Goal: Information Seeking & Learning: Learn about a topic

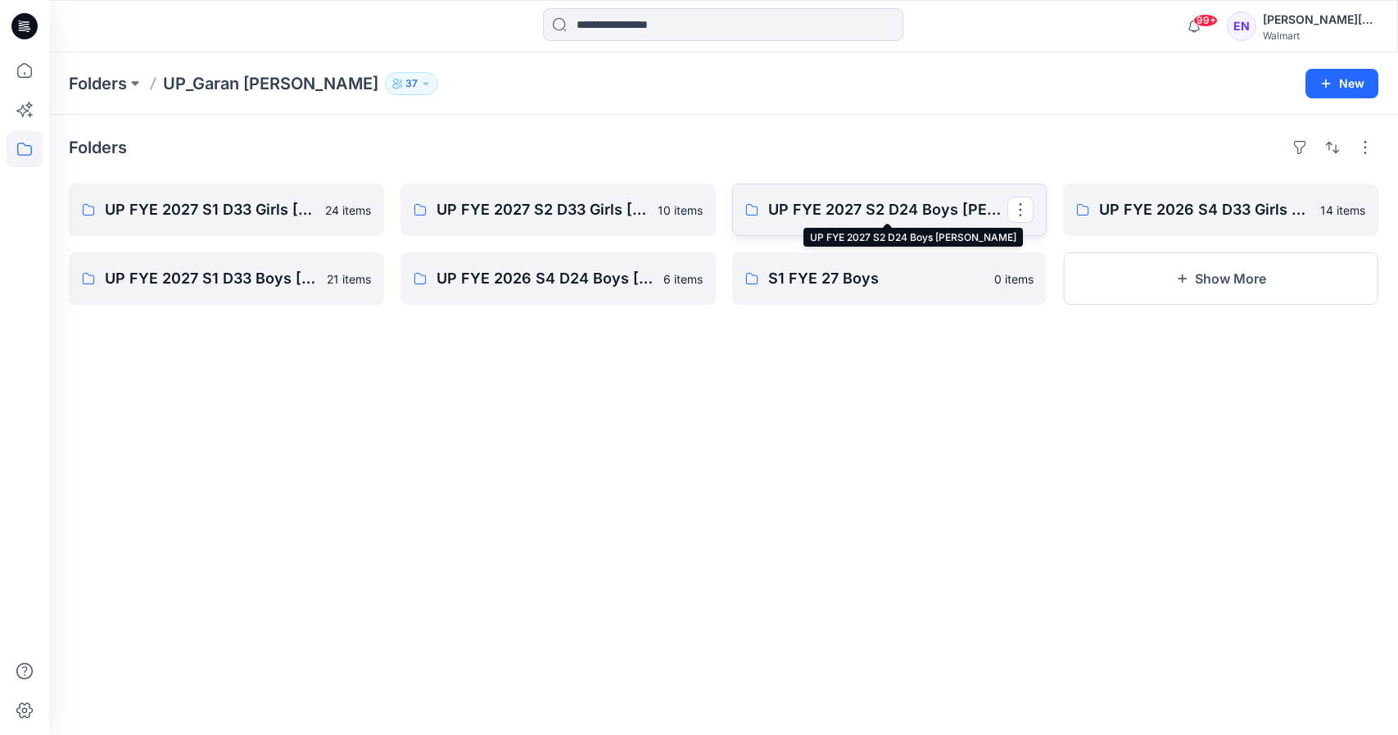
click at [912, 200] on p "UP FYE 2027 S2 D24 Boys [PERSON_NAME]" at bounding box center [888, 209] width 240 height 23
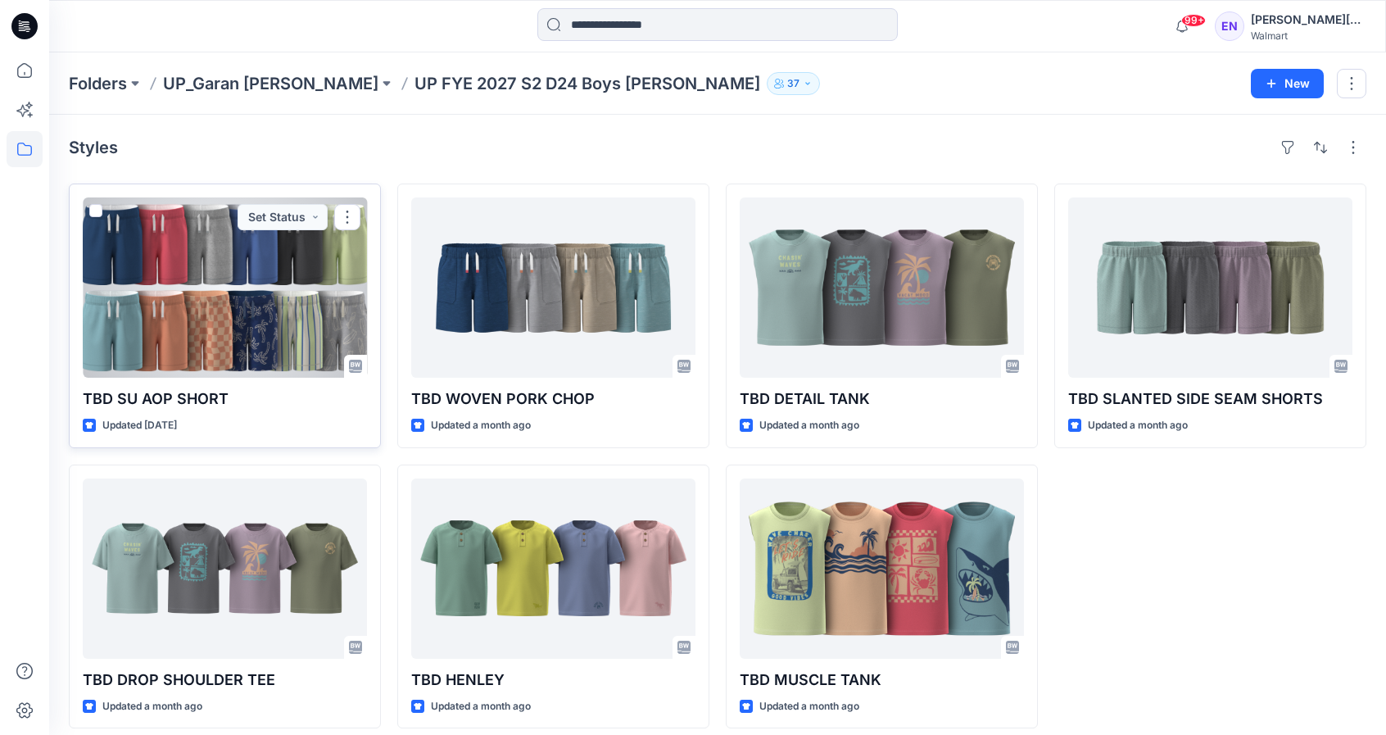
click at [260, 322] on div at bounding box center [225, 287] width 284 height 180
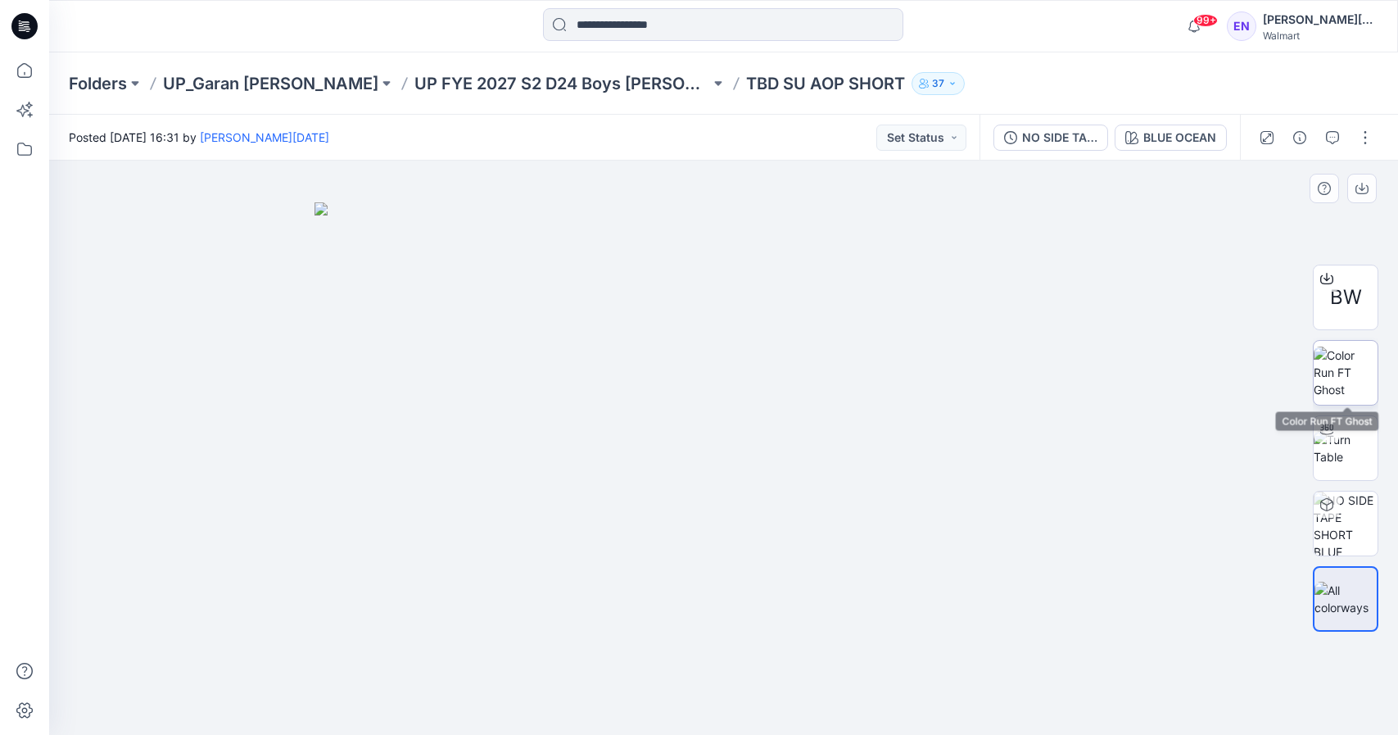
click at [1341, 354] on img at bounding box center [1346, 372] width 64 height 52
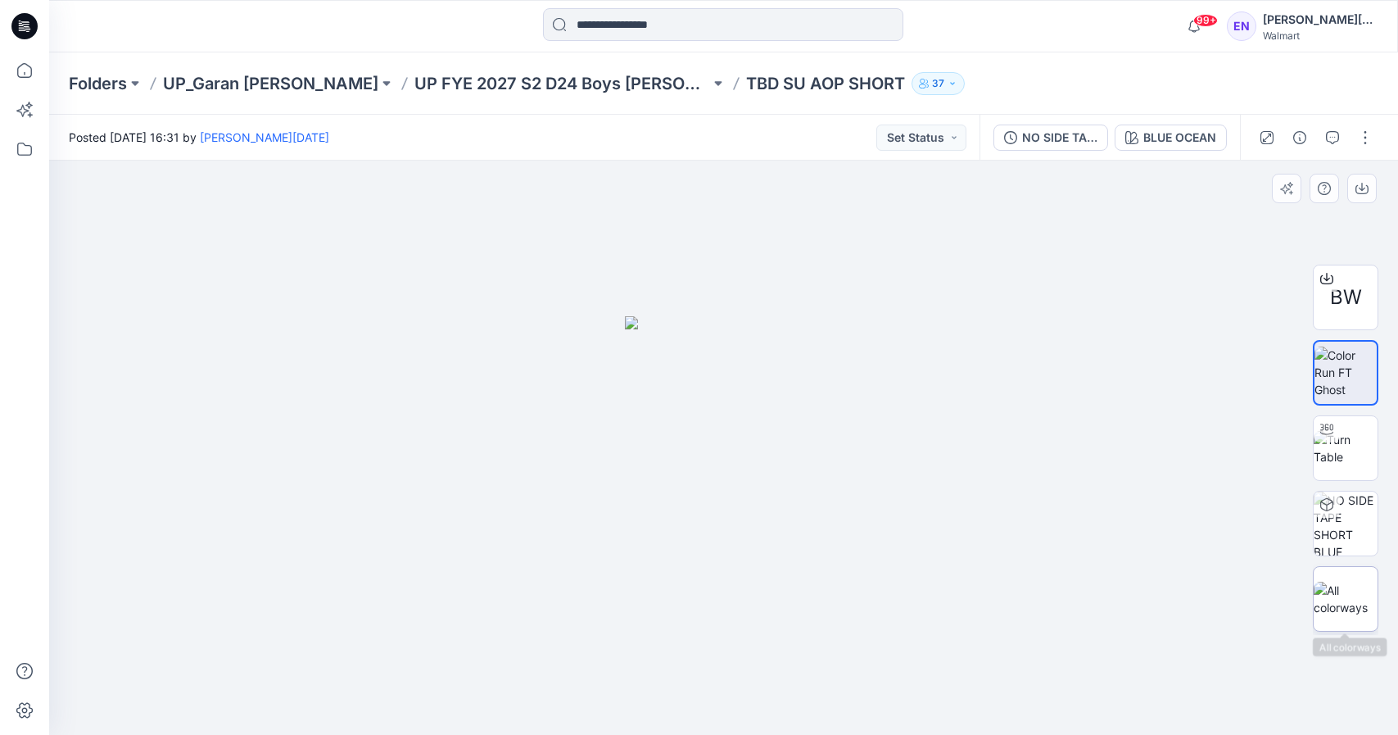
click at [1351, 582] on img at bounding box center [1346, 598] width 64 height 34
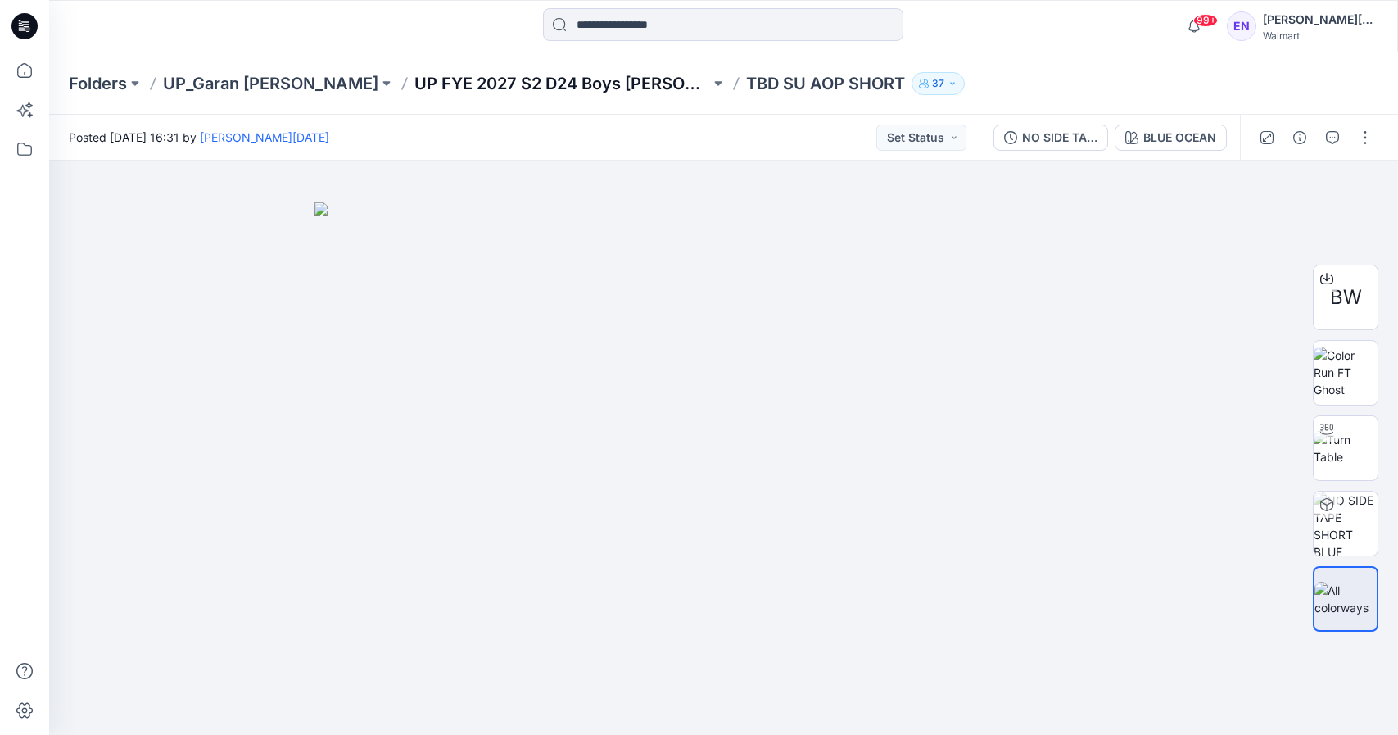
click at [497, 84] on p "UP FYE 2027 S2 D24 Boys [PERSON_NAME]" at bounding box center [562, 83] width 296 height 23
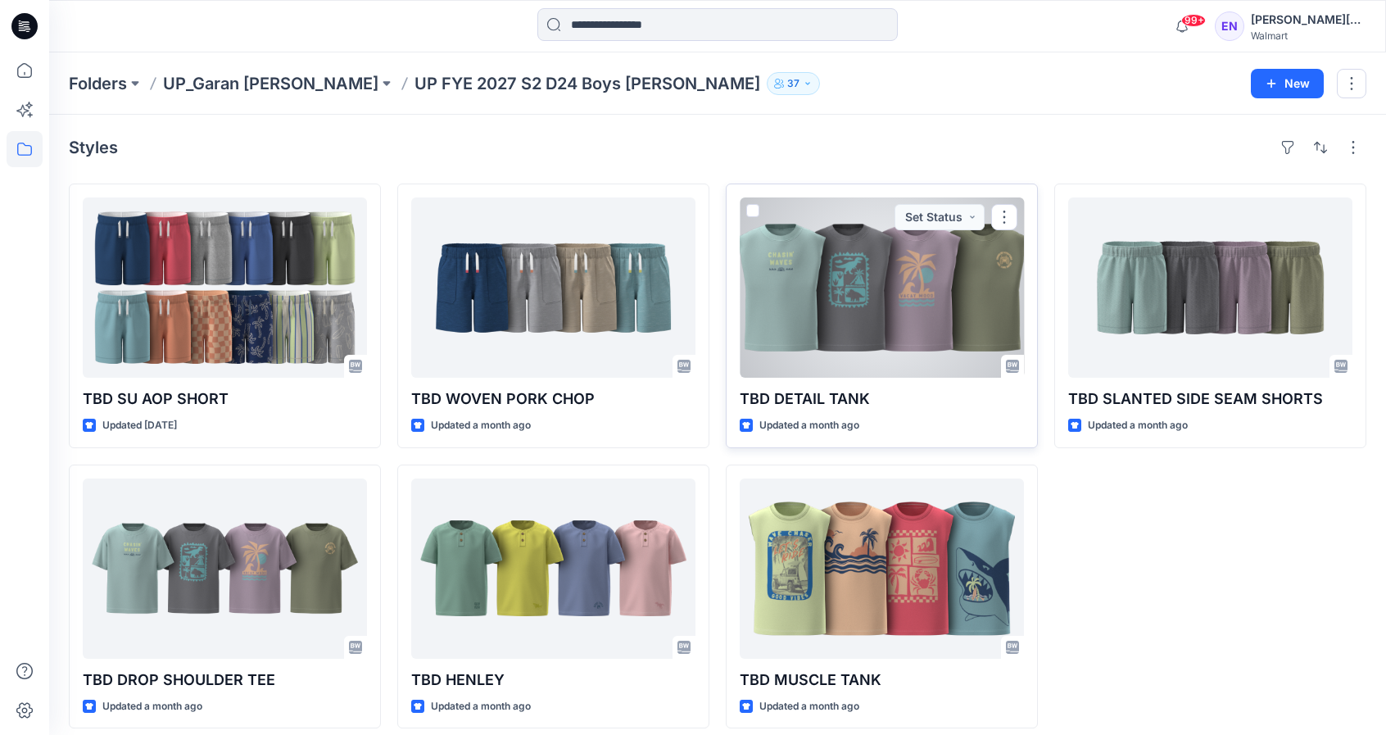
click at [937, 296] on div at bounding box center [882, 287] width 284 height 180
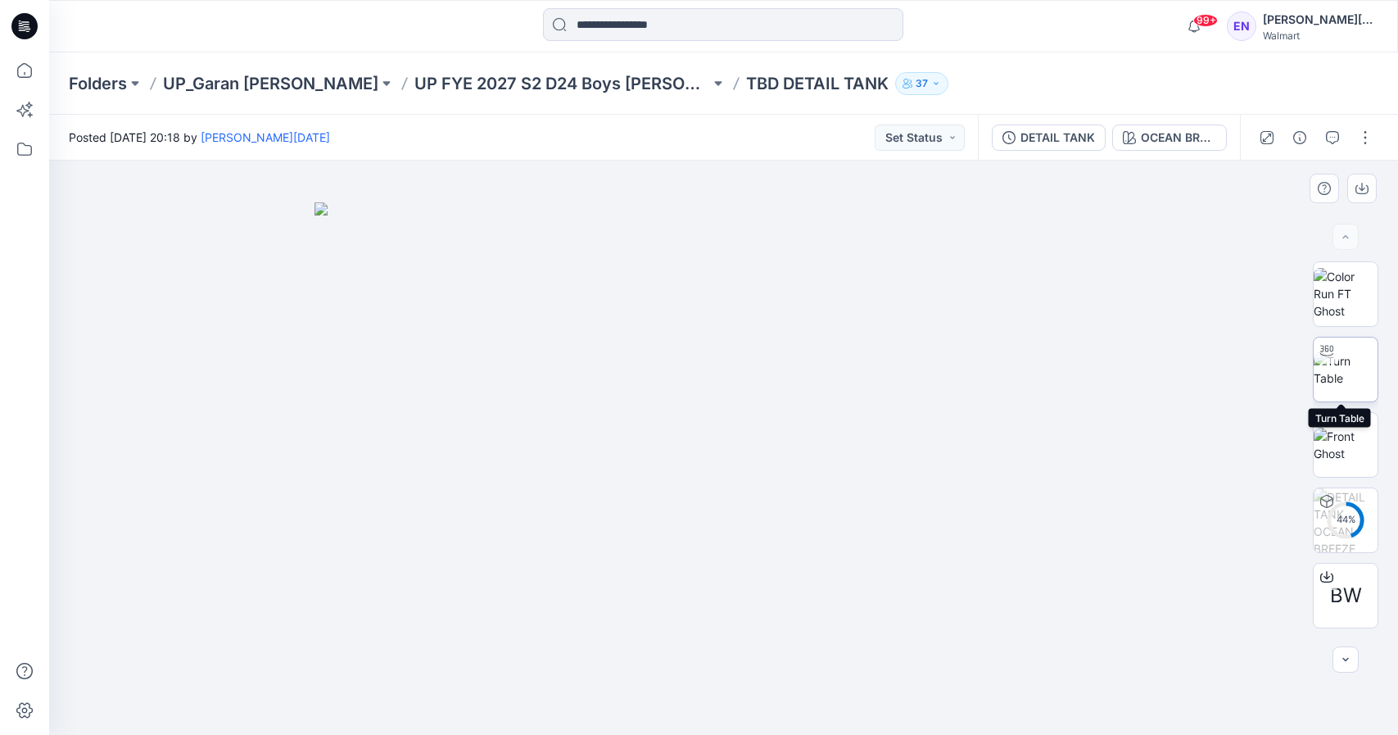
click at [1325, 362] on div at bounding box center [1327, 350] width 26 height 26
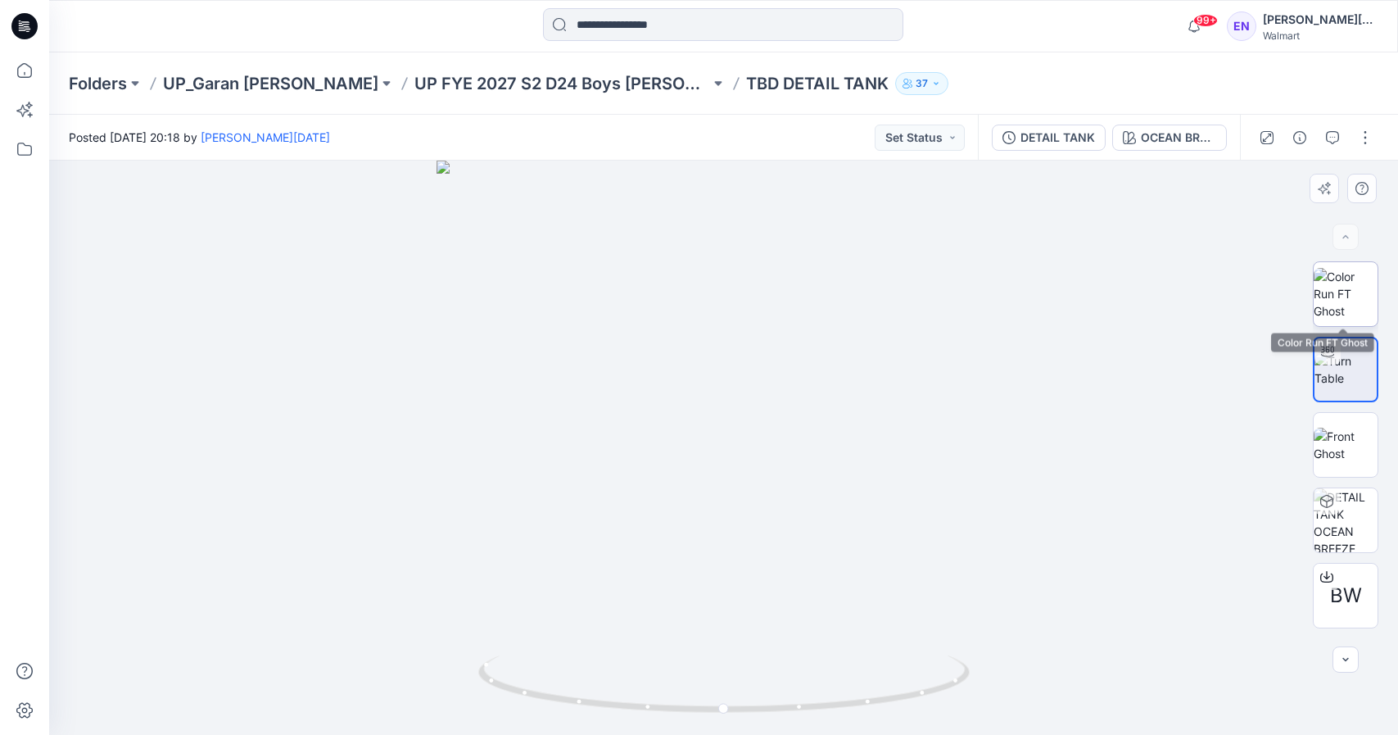
click at [1343, 307] on img at bounding box center [1346, 294] width 64 height 52
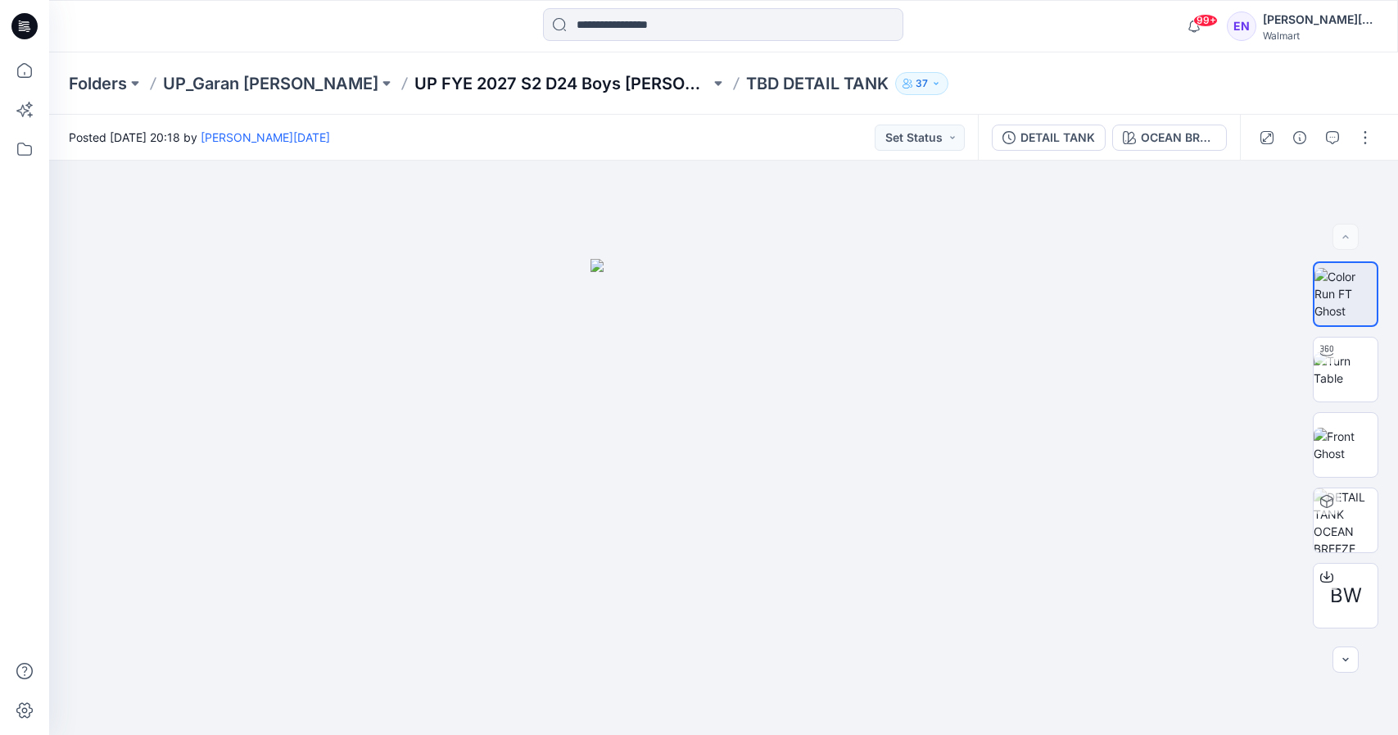
click at [518, 86] on p "UP FYE 2027 S2 D24 Boys [PERSON_NAME]" at bounding box center [562, 83] width 296 height 23
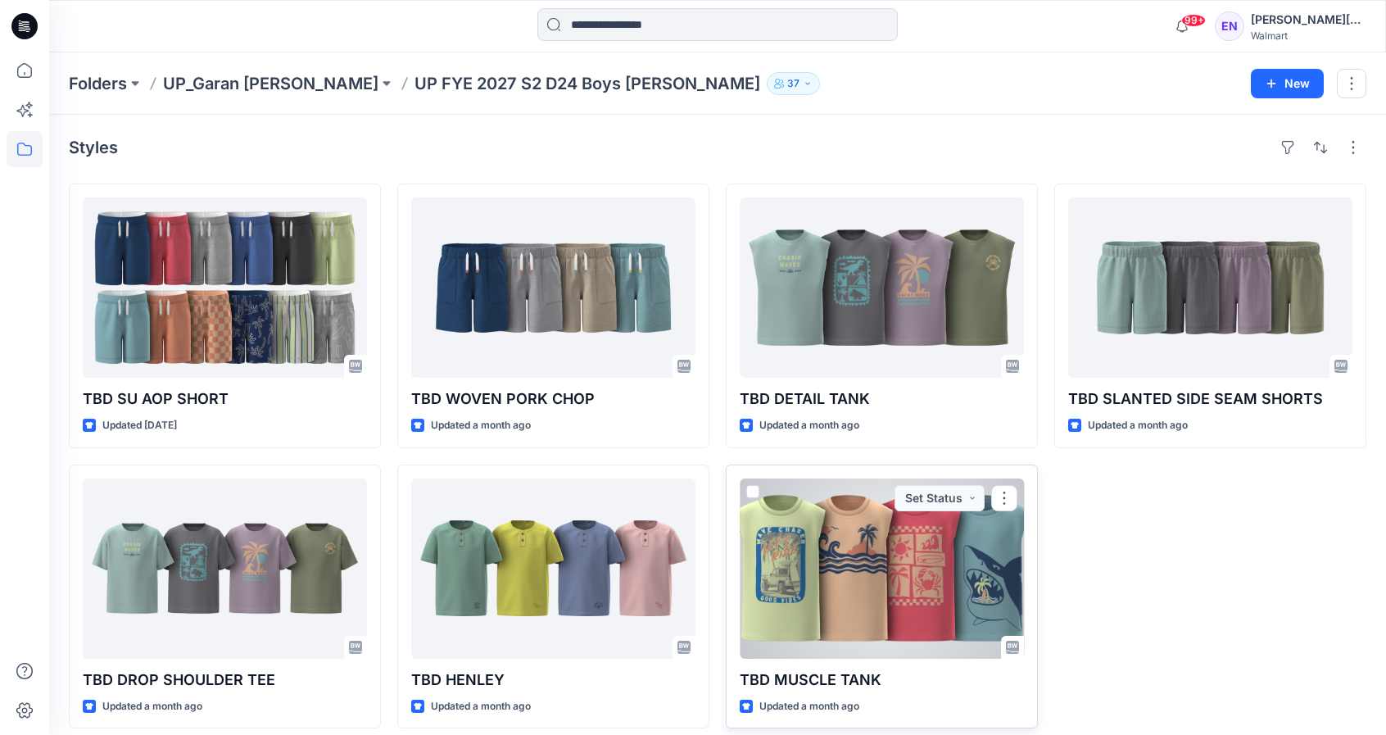
click at [915, 568] on div at bounding box center [882, 568] width 284 height 180
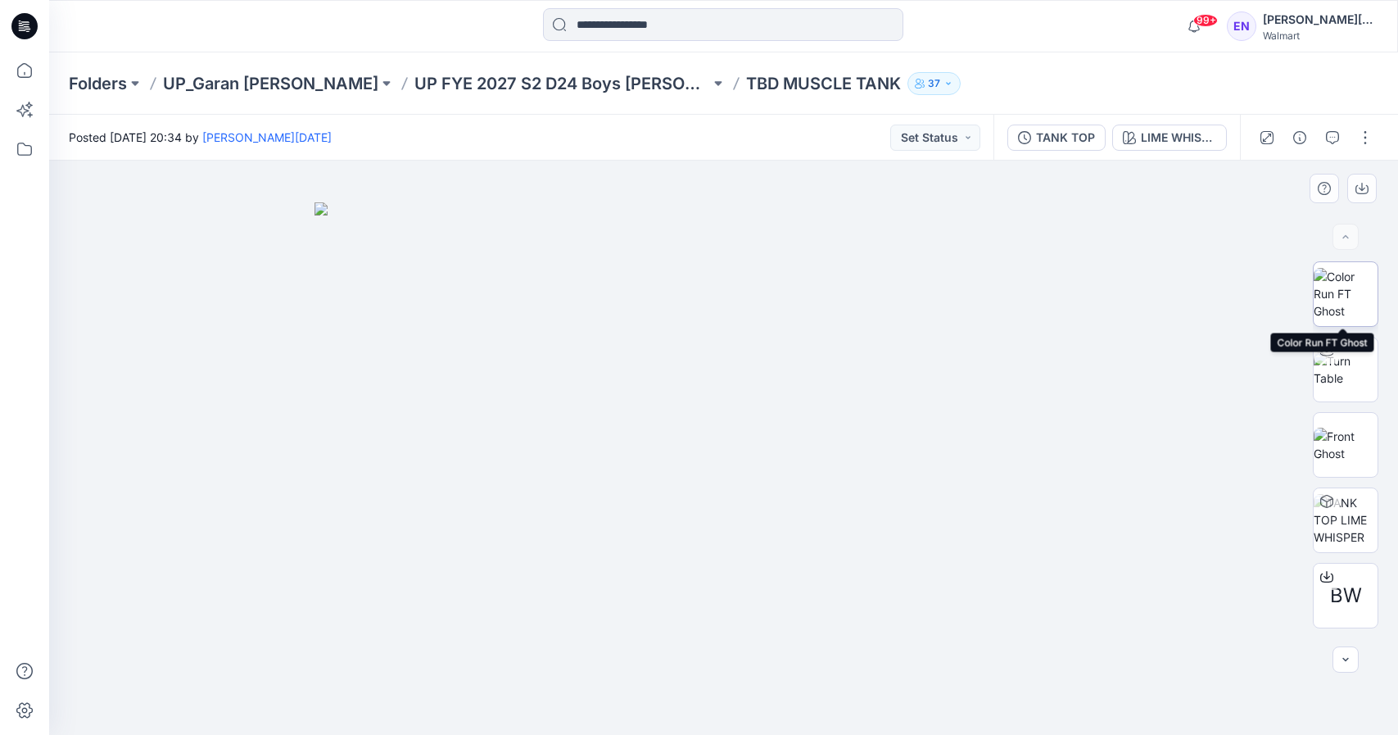
click at [1358, 298] on img at bounding box center [1346, 294] width 64 height 52
click at [1331, 358] on div at bounding box center [1327, 350] width 26 height 26
click at [414, 75] on p "UP FYE 2027 S2 D24 Boys [PERSON_NAME]" at bounding box center [562, 83] width 296 height 23
